Goal: Information Seeking & Learning: Learn about a topic

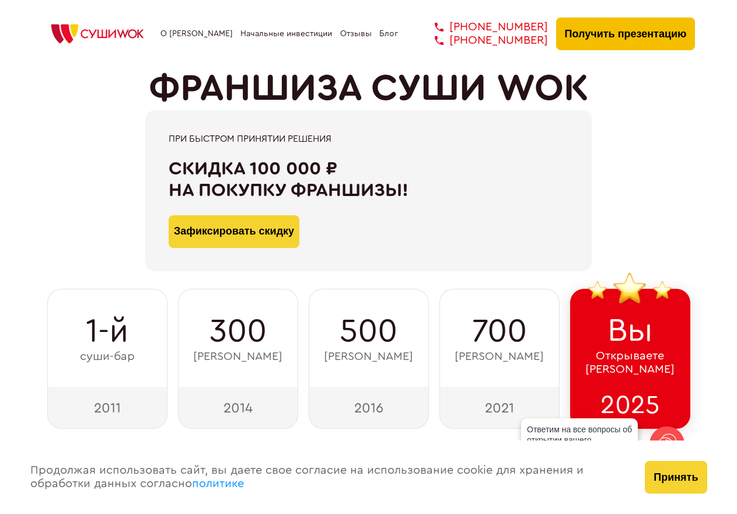
type input "WhatsApp"
click at [607, 28] on button "Получить презентацию" at bounding box center [625, 33] width 139 height 33
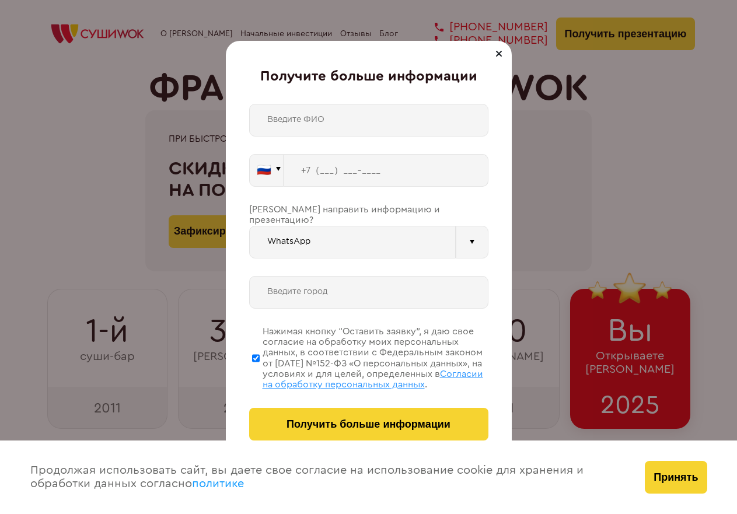
click at [498, 51] on div at bounding box center [499, 54] width 14 height 14
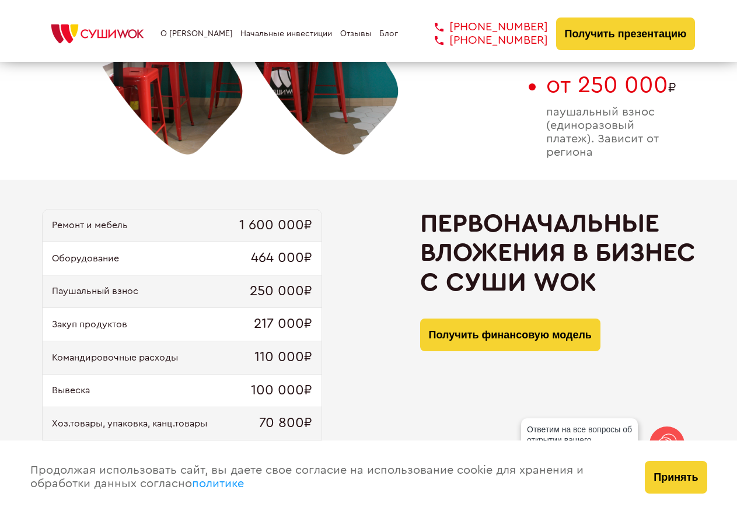
scroll to position [1050, 0]
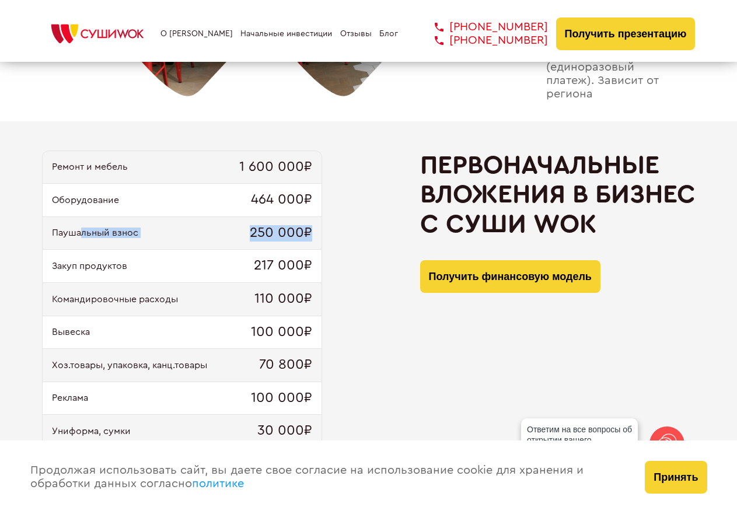
drag, startPoint x: 79, startPoint y: 236, endPoint x: 309, endPoint y: 233, distance: 229.8
click at [309, 233] on div "Паушальный взнос 250 000₽" at bounding box center [182, 233] width 279 height 33
click at [324, 238] on div "Ремонт и мебель 1 600 000₽ Оборудование 464 000₽ Паушальный взнос 250 000₽ Заку…" at bounding box center [368, 322] width 653 height 345
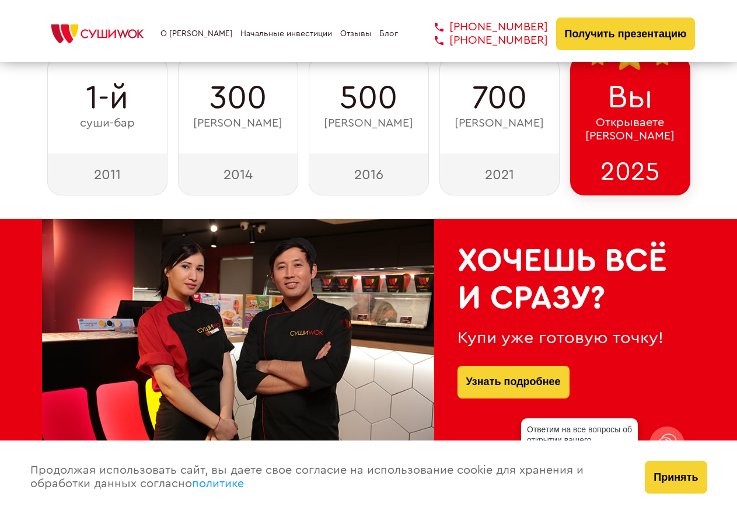
scroll to position [0, 0]
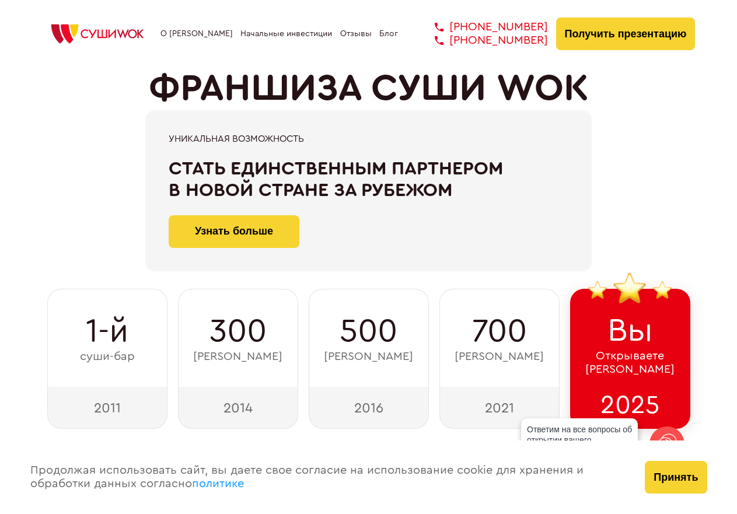
click at [191, 30] on link "О [PERSON_NAME]" at bounding box center [196, 33] width 72 height 9
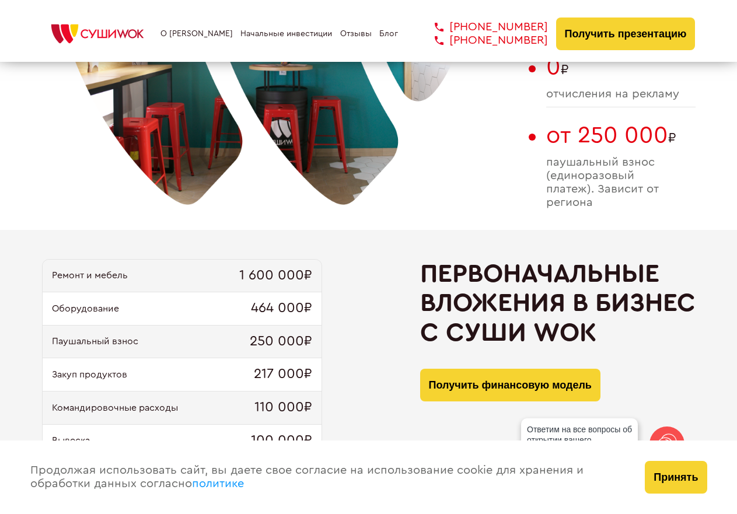
scroll to position [650, 0]
